Goal: Navigation & Orientation: Locate item on page

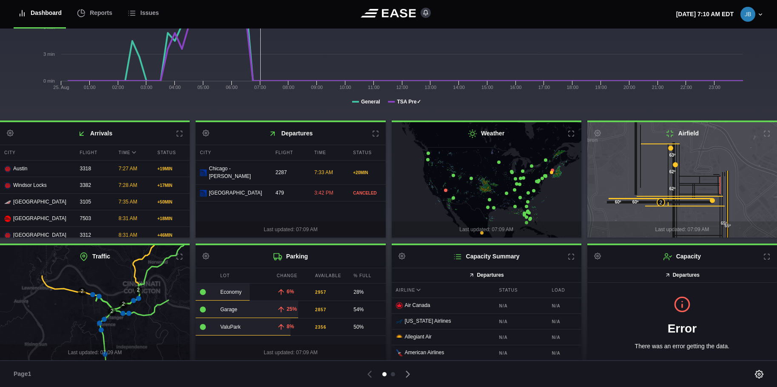
scroll to position [129, 0]
click at [128, 313] on icon at bounding box center [128, 312] width 5 height 5
click at [123, 311] on icon at bounding box center [122, 312] width 5 height 5
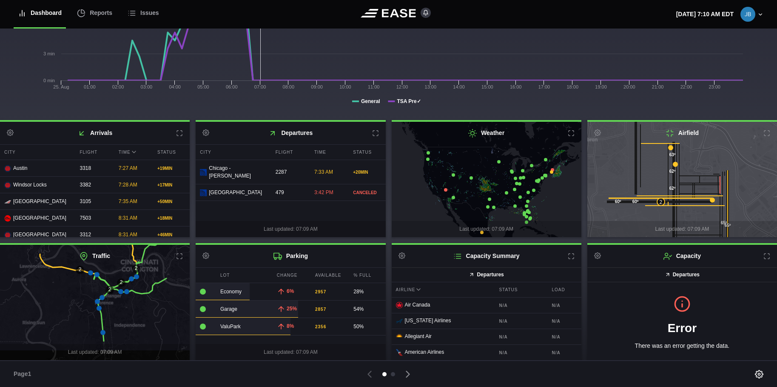
drag, startPoint x: 62, startPoint y: 326, endPoint x: 59, endPoint y: 305, distance: 21.4
click at [59, 305] on icon at bounding box center [92, 281] width 229 height 141
click at [96, 273] on icon at bounding box center [96, 274] width 5 height 5
click at [89, 273] on icon at bounding box center [90, 272] width 5 height 5
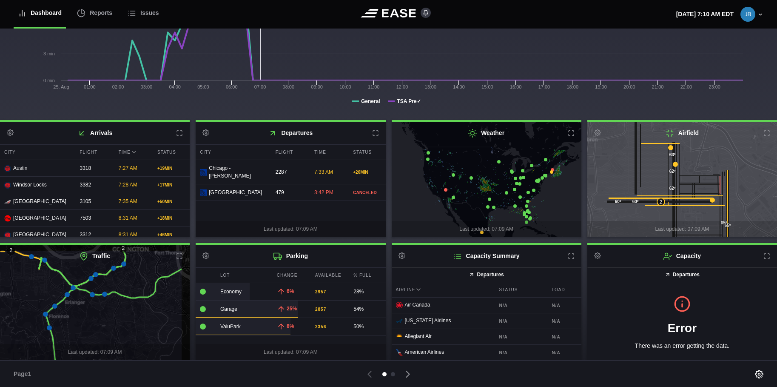
drag, startPoint x: 123, startPoint y: 305, endPoint x: 97, endPoint y: 323, distance: 31.9
click at [97, 323] on icon at bounding box center [68, 320] width 229 height 141
click at [104, 294] on icon at bounding box center [104, 293] width 5 height 5
click at [92, 294] on icon at bounding box center [92, 294] width 5 height 5
click at [73, 286] on icon at bounding box center [73, 287] width 5 height 5
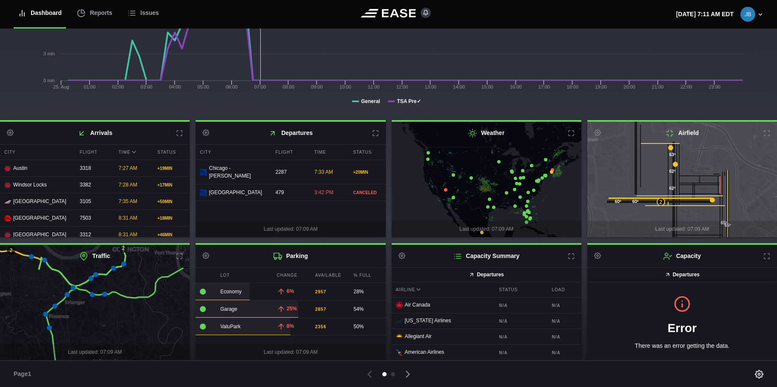
click at [68, 294] on icon at bounding box center [67, 294] width 5 height 5
click at [46, 314] on icon at bounding box center [45, 313] width 5 height 5
click at [92, 294] on icon at bounding box center [92, 294] width 5 height 5
click at [104, 293] on icon at bounding box center [104, 293] width 5 height 5
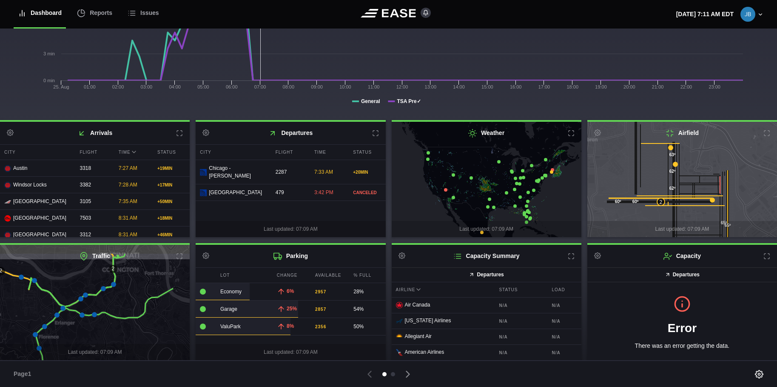
drag, startPoint x: 114, startPoint y: 309, endPoint x: 104, endPoint y: 329, distance: 22.8
click at [104, 329] on icon at bounding box center [84, 322] width 229 height 141
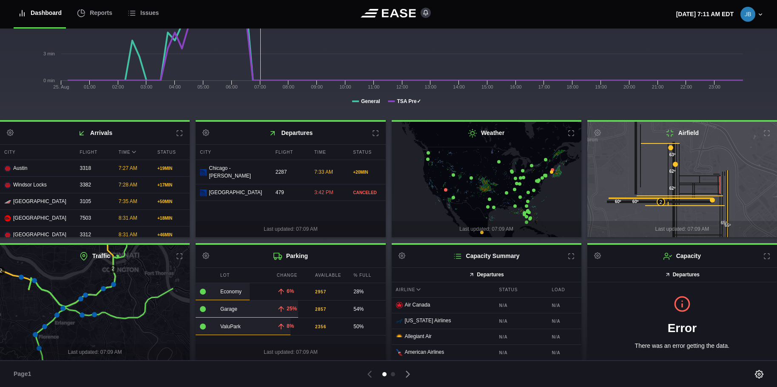
click at [128, 297] on icon at bounding box center [94, 302] width 229 height 141
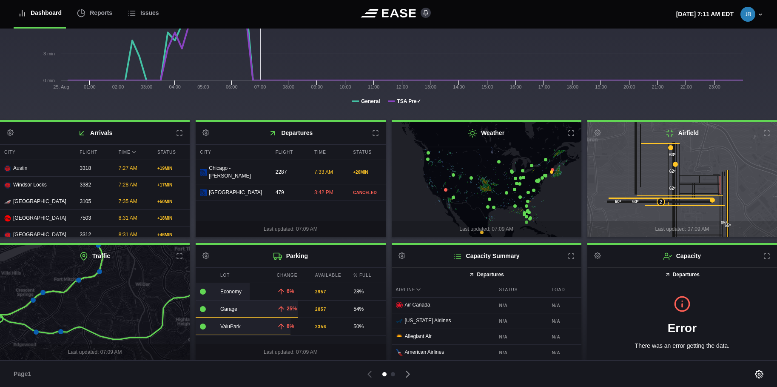
click at [179, 254] on icon at bounding box center [179, 256] width 7 height 7
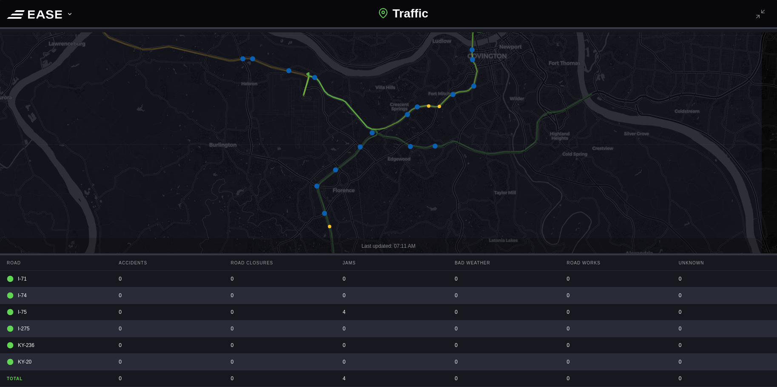
drag, startPoint x: 419, startPoint y: 211, endPoint x: 327, endPoint y: 127, distance: 124.1
click at [327, 127] on icon at bounding box center [295, 104] width 935 height 374
click at [330, 225] on icon at bounding box center [329, 226] width 3 height 3
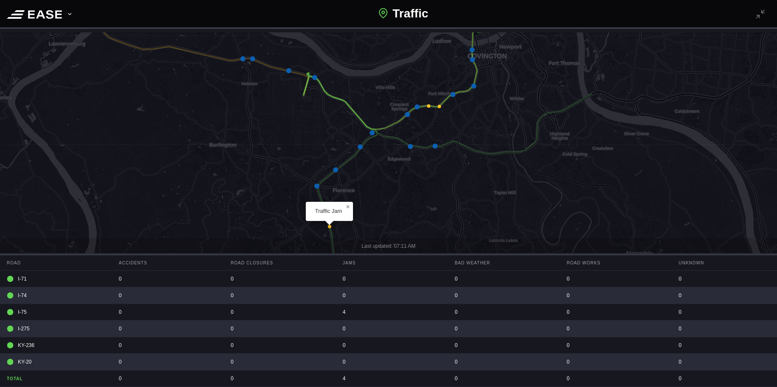
click at [284, 207] on icon at bounding box center [388, 187] width 935 height 374
click at [324, 212] on icon at bounding box center [324, 213] width 5 height 5
click at [330, 226] on icon at bounding box center [329, 226] width 3 height 3
click at [347, 204] on span "×" at bounding box center [348, 206] width 4 height 7
click at [325, 212] on icon at bounding box center [324, 213] width 5 height 5
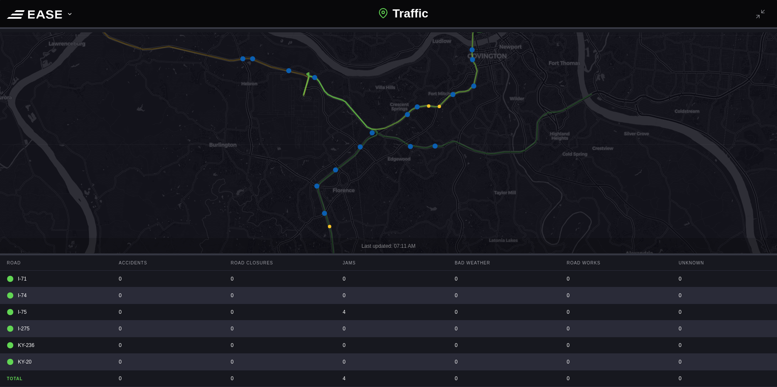
click at [417, 105] on icon at bounding box center [417, 106] width 5 height 5
click at [452, 93] on icon at bounding box center [453, 94] width 5 height 5
click at [474, 84] on icon at bounding box center [473, 85] width 5 height 5
click at [473, 57] on icon at bounding box center [402, 65] width 197 height 128
click at [473, 58] on icon at bounding box center [472, 59] width 5 height 5
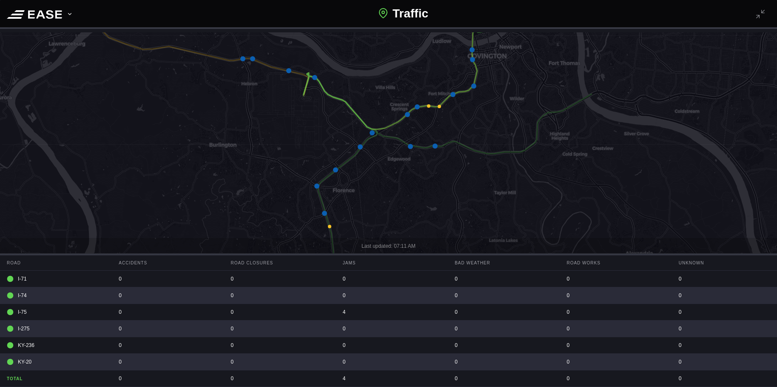
click at [472, 50] on icon at bounding box center [472, 49] width 5 height 5
click at [288, 70] on icon at bounding box center [288, 70] width 5 height 5
click at [243, 58] on icon at bounding box center [242, 58] width 5 height 5
click at [289, 70] on icon at bounding box center [288, 70] width 5 height 5
click at [325, 214] on icon at bounding box center [324, 213] width 5 height 5
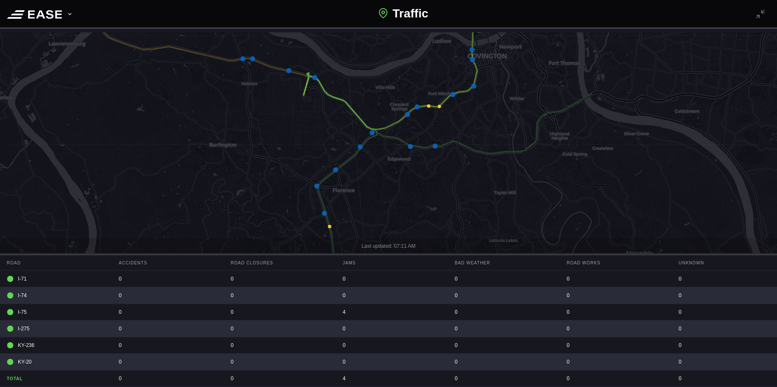
click at [410, 146] on icon at bounding box center [410, 146] width 5 height 5
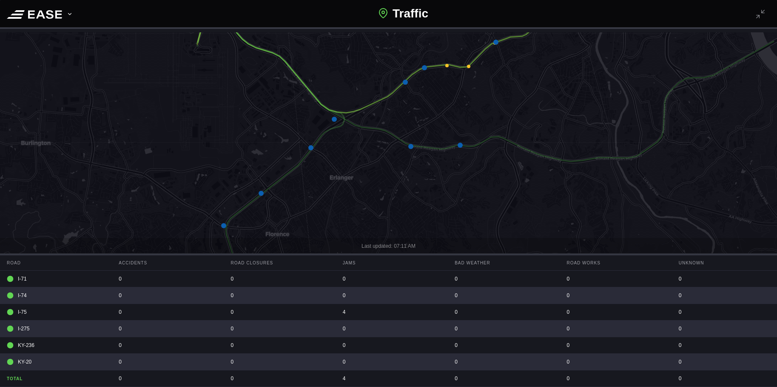
click at [460, 145] on icon at bounding box center [460, 145] width 5 height 5
click at [224, 225] on icon at bounding box center [223, 225] width 5 height 5
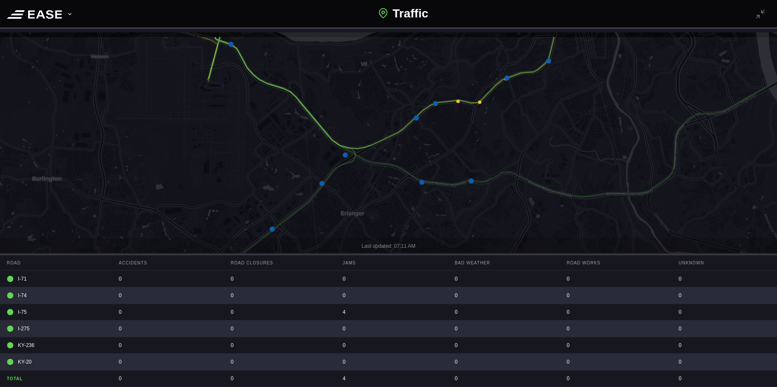
drag, startPoint x: 233, startPoint y: 155, endPoint x: 244, endPoint y: 191, distance: 37.4
click at [244, 191] on icon at bounding box center [399, 223] width 935 height 374
click at [229, 42] on icon at bounding box center [388, 187] width 935 height 374
click at [231, 44] on icon at bounding box center [230, 44] width 5 height 5
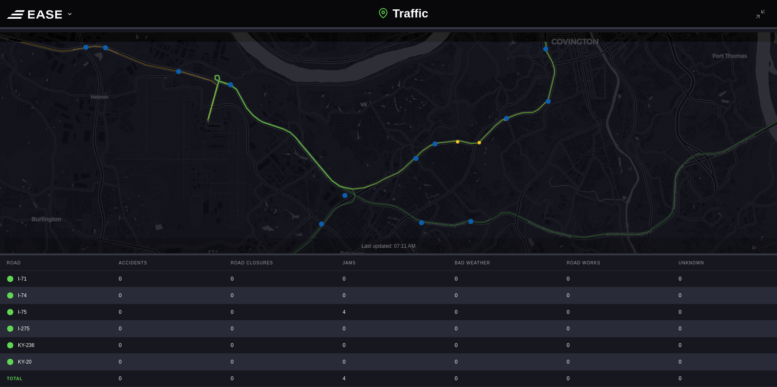
drag, startPoint x: 239, startPoint y: 169, endPoint x: 227, endPoint y: 198, distance: 31.5
click at [239, 210] on icon at bounding box center [387, 227] width 935 height 374
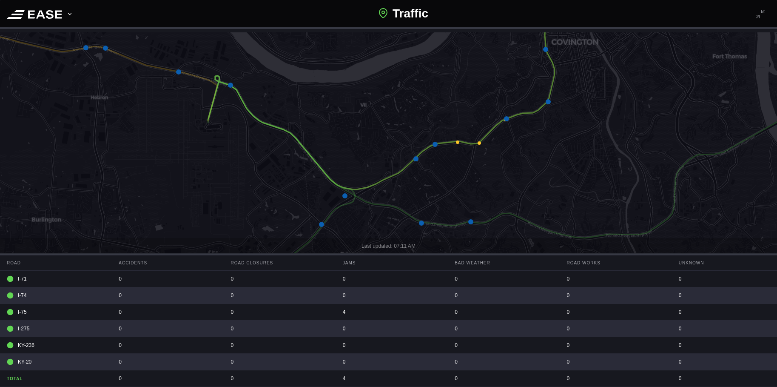
click at [179, 70] on icon at bounding box center [178, 71] width 5 height 5
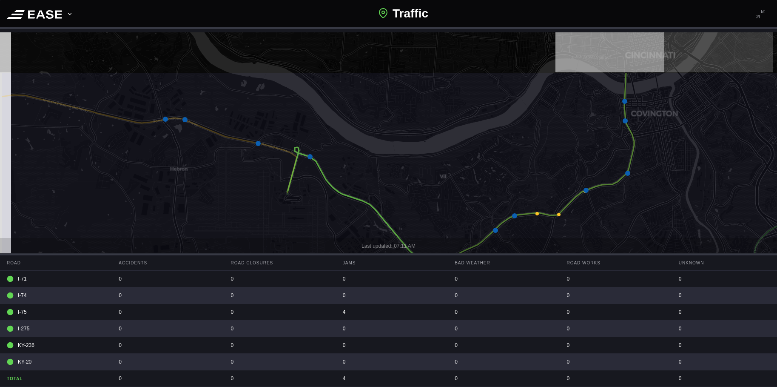
drag, startPoint x: 100, startPoint y: 120, endPoint x: 176, endPoint y: 179, distance: 95.8
click at [176, 179] on icon at bounding box center [467, 258] width 935 height 374
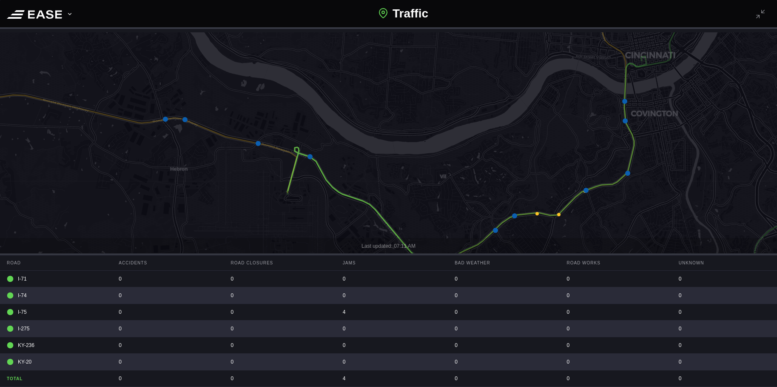
click at [164, 119] on icon at bounding box center [165, 119] width 5 height 5
click at [184, 119] on icon at bounding box center [185, 119] width 5 height 5
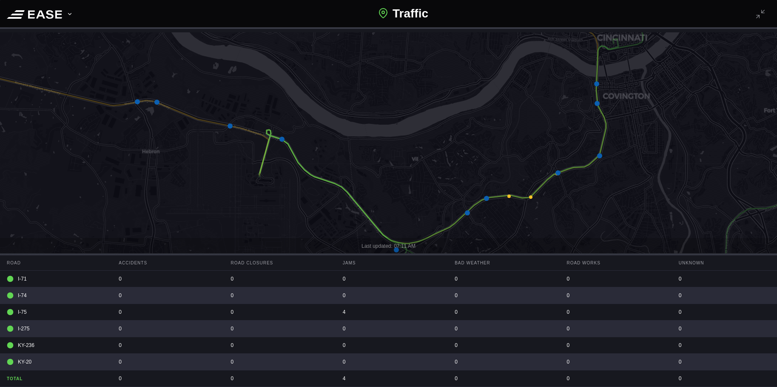
drag, startPoint x: 189, startPoint y: 165, endPoint x: 161, endPoint y: 147, distance: 33.1
click at [161, 147] on icon at bounding box center [360, 170] width 935 height 374
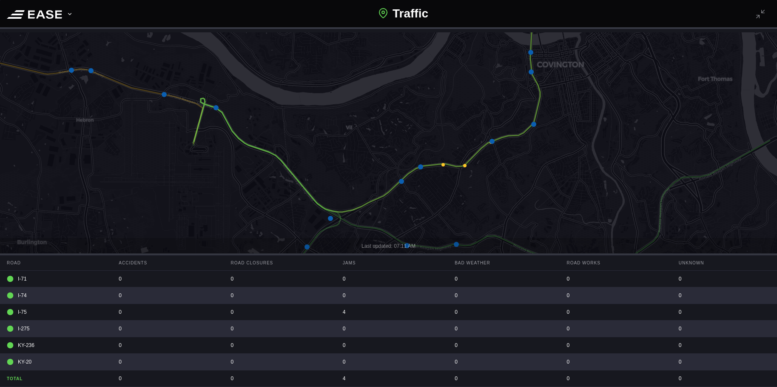
drag, startPoint x: 221, startPoint y: 160, endPoint x: 153, endPoint y: 141, distance: 71.1
click at [151, 129] on icon at bounding box center [322, 156] width 935 height 374
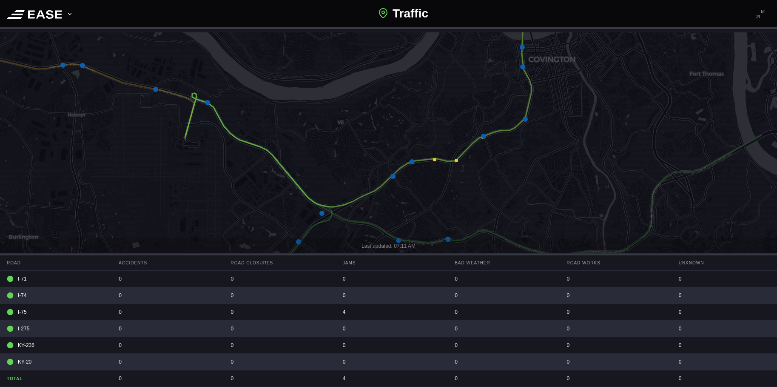
drag, startPoint x: 242, startPoint y: 166, endPoint x: 178, endPoint y: 109, distance: 85.9
click at [178, 109] on icon at bounding box center [384, 182] width 935 height 374
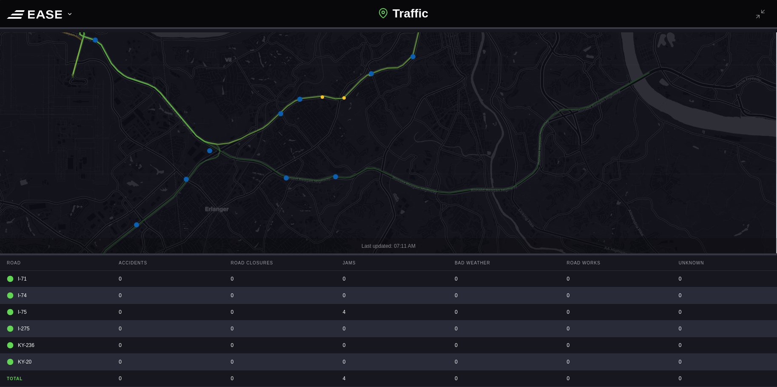
drag, startPoint x: 215, startPoint y: 163, endPoint x: 164, endPoint y: 152, distance: 52.6
click at [164, 152] on icon at bounding box center [336, 176] width 935 height 374
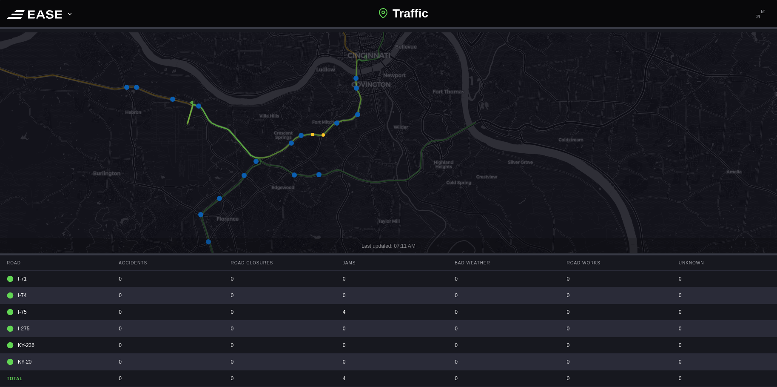
drag, startPoint x: 297, startPoint y: 200, endPoint x: 318, endPoint y: 186, distance: 25.7
click at [318, 186] on icon at bounding box center [388, 187] width 935 height 374
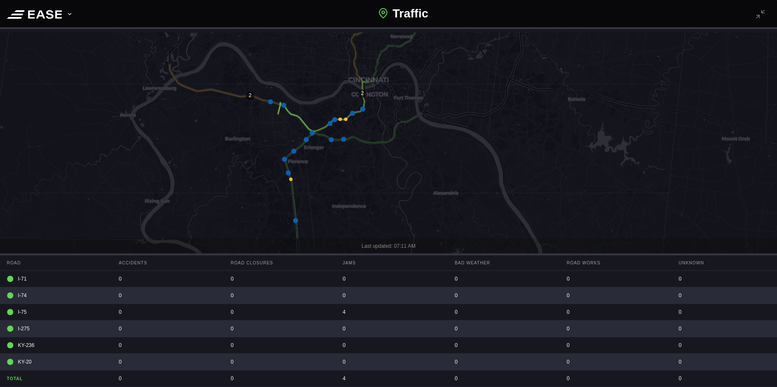
drag, startPoint x: 198, startPoint y: 183, endPoint x: 213, endPoint y: 150, distance: 36.6
click at [213, 150] on icon at bounding box center [402, 153] width 935 height 374
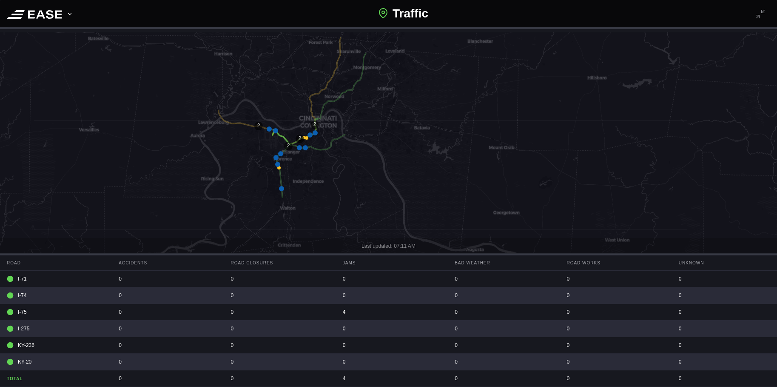
drag, startPoint x: 205, startPoint y: 175, endPoint x: 230, endPoint y: 168, distance: 26.0
click at [230, 168] on icon at bounding box center [413, 180] width 935 height 374
click at [280, 188] on icon at bounding box center [281, 188] width 5 height 5
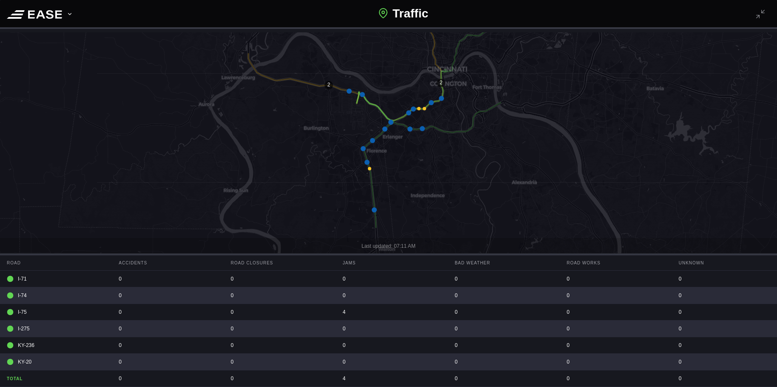
drag, startPoint x: 190, startPoint y: 161, endPoint x: 186, endPoint y: 172, distance: 11.6
click at [186, 172] on icon at bounding box center [386, 194] width 935 height 374
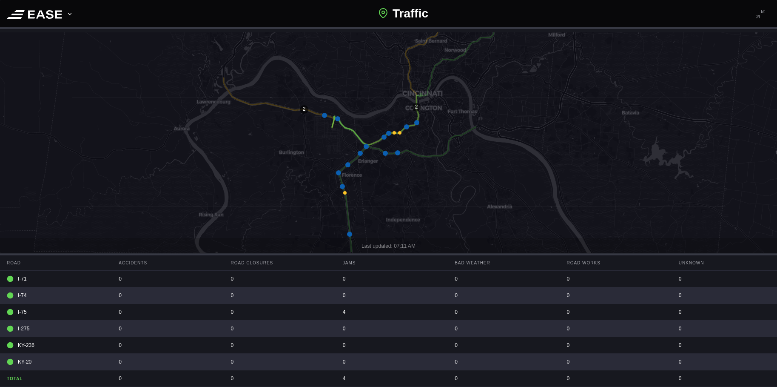
drag, startPoint x: 241, startPoint y: 126, endPoint x: 218, endPoint y: 146, distance: 30.5
click at [218, 146] on icon at bounding box center [365, 207] width 935 height 374
click at [397, 153] on icon at bounding box center [397, 152] width 5 height 5
click at [386, 152] on icon at bounding box center [385, 153] width 5 height 5
drag, startPoint x: 226, startPoint y: 168, endPoint x: 220, endPoint y: 170, distance: 5.9
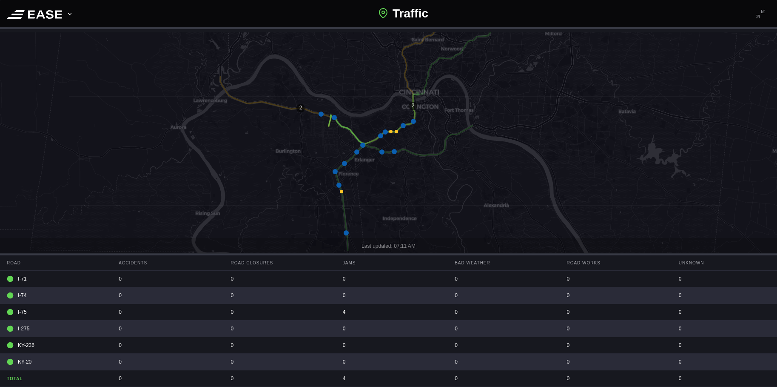
click at [220, 170] on icon at bounding box center [382, 189] width 935 height 374
click at [394, 151] on icon at bounding box center [394, 151] width 5 height 5
click at [383, 151] on icon at bounding box center [382, 151] width 5 height 5
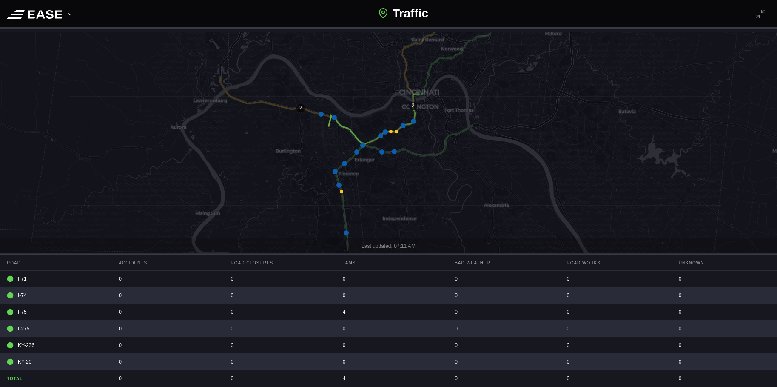
click at [363, 144] on icon at bounding box center [362, 145] width 5 height 5
click at [393, 151] on icon at bounding box center [394, 151] width 5 height 5
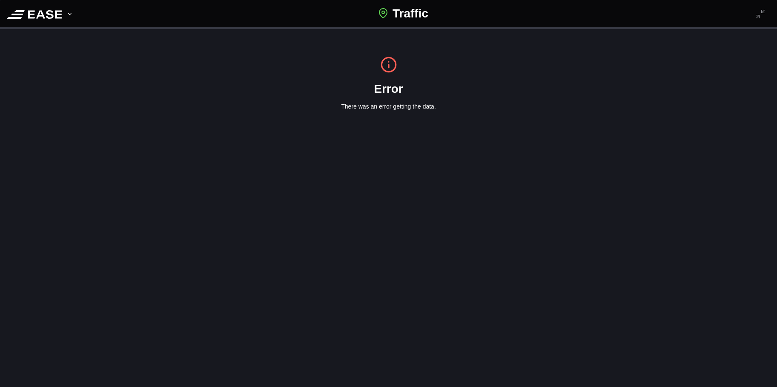
click at [69, 15] on icon at bounding box center [70, 14] width 6 height 6
click at [178, 134] on div "Settings Submit Feedback Restart Tour Log out Traffic Error There was an error …" at bounding box center [388, 193] width 777 height 387
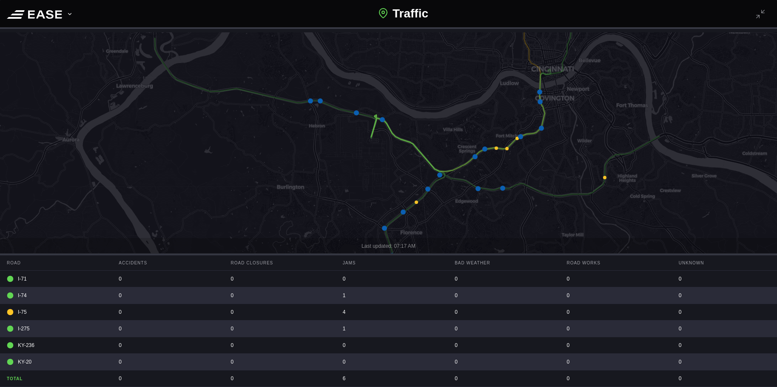
drag, startPoint x: 306, startPoint y: 192, endPoint x: 281, endPoint y: 151, distance: 48.3
click at [281, 151] on icon at bounding box center [363, 146] width 935 height 374
click at [503, 188] on icon at bounding box center [502, 188] width 5 height 5
click at [439, 174] on icon at bounding box center [439, 174] width 5 height 5
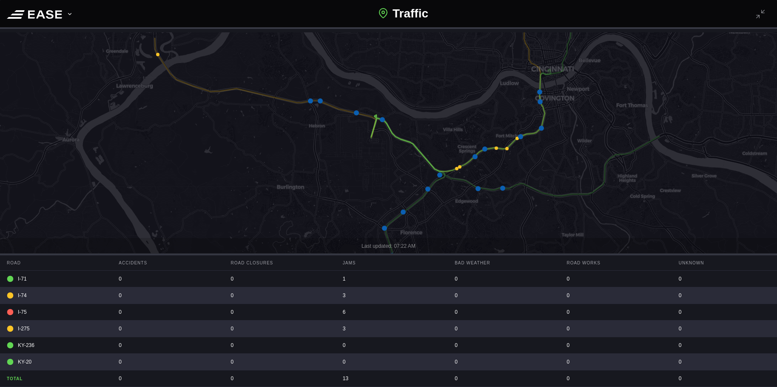
click at [428, 188] on icon at bounding box center [428, 188] width 5 height 5
click at [429, 188] on icon at bounding box center [428, 188] width 5 height 5
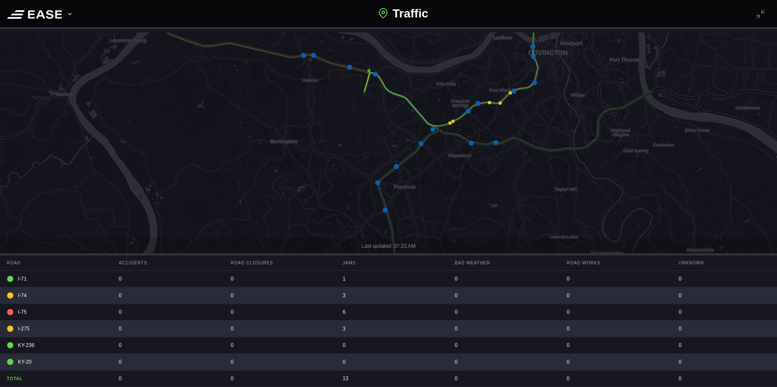
drag, startPoint x: 375, startPoint y: 197, endPoint x: 343, endPoint y: 111, distance: 92.5
click at [343, 111] on icon at bounding box center [356, 100] width 935 height 374
click at [377, 182] on icon at bounding box center [377, 182] width 5 height 5
click at [384, 208] on icon at bounding box center [385, 209] width 5 height 5
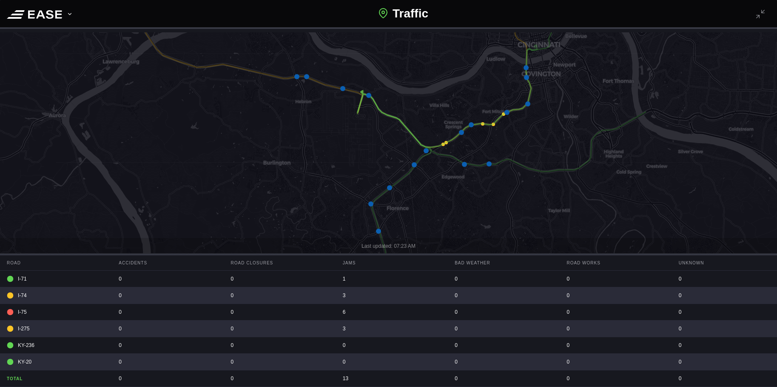
drag, startPoint x: 334, startPoint y: 133, endPoint x: 327, endPoint y: 154, distance: 22.7
click at [327, 154] on icon at bounding box center [381, 208] width 935 height 374
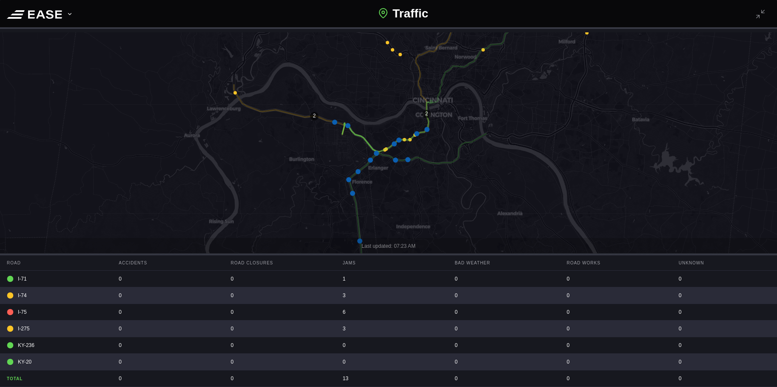
click at [394, 143] on icon at bounding box center [394, 143] width 5 height 5
click at [407, 159] on icon at bounding box center [408, 159] width 5 height 5
click at [395, 158] on icon at bounding box center [395, 159] width 5 height 5
click at [348, 126] on icon at bounding box center [348, 125] width 5 height 5
click at [407, 160] on icon at bounding box center [408, 159] width 5 height 5
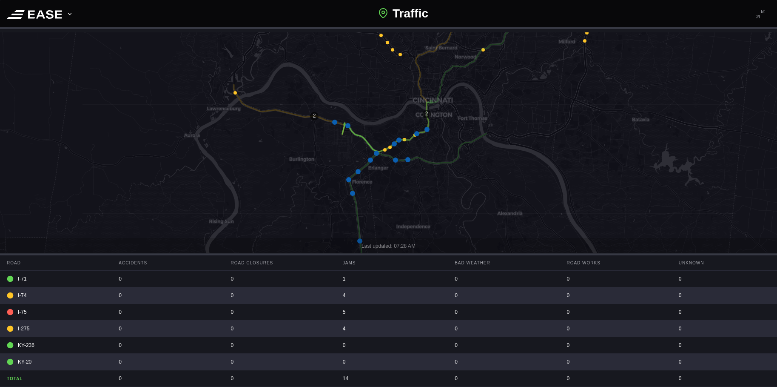
click at [397, 159] on icon at bounding box center [395, 159] width 5 height 5
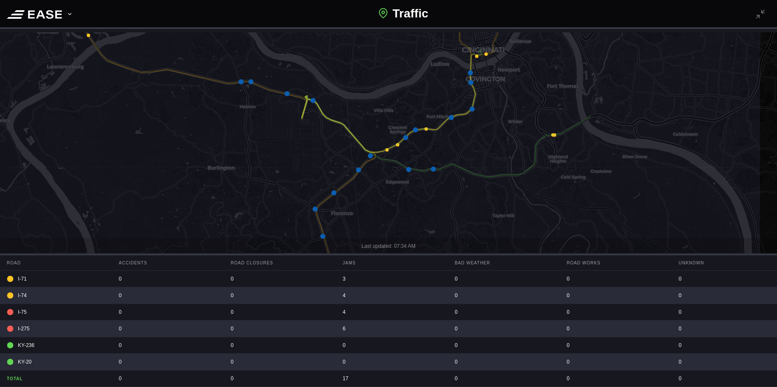
drag, startPoint x: 339, startPoint y: 194, endPoint x: 254, endPoint y: 141, distance: 100.9
click at [254, 141] on icon at bounding box center [293, 127] width 935 height 374
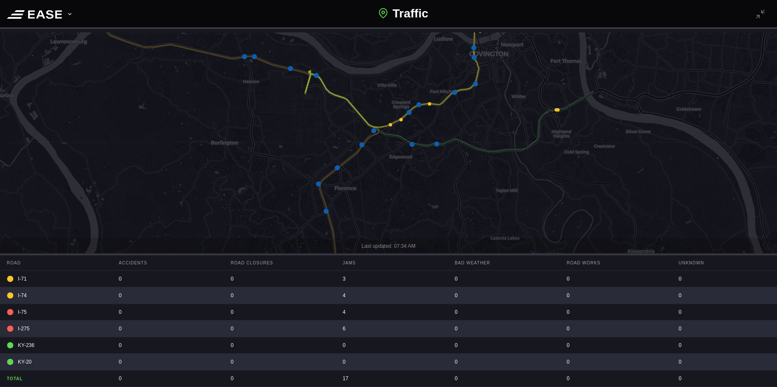
drag, startPoint x: 268, startPoint y: 151, endPoint x: 271, endPoint y: 126, distance: 25.3
click at [271, 126] on icon at bounding box center [391, 162] width 935 height 374
